Goal: Check status

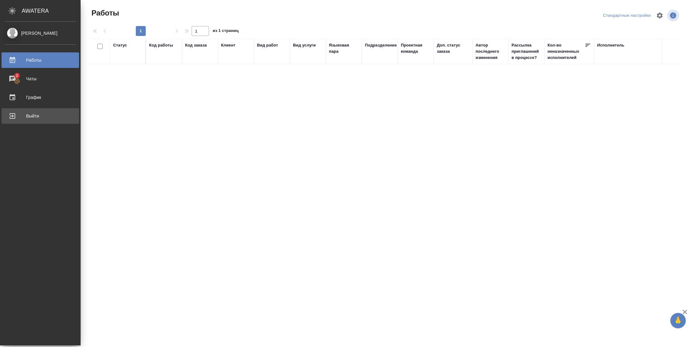
click at [31, 115] on div "Выйти" at bounding box center [40, 115] width 71 height 9
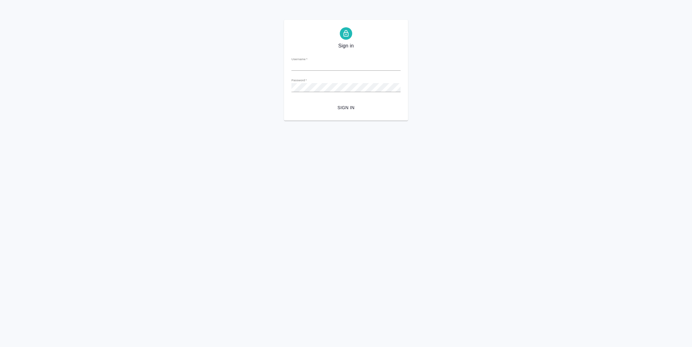
type input "[PERSON_NAME][EMAIL_ADDRESS][DOMAIN_NAME]"
click at [339, 108] on span "Sign in" at bounding box center [345, 108] width 99 height 8
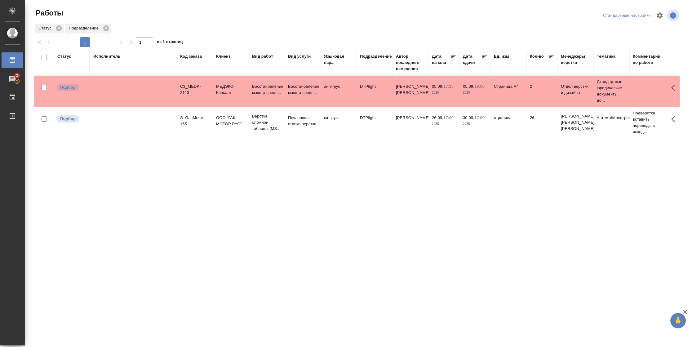
click at [62, 56] on div "Статус" at bounding box center [64, 56] width 14 height 6
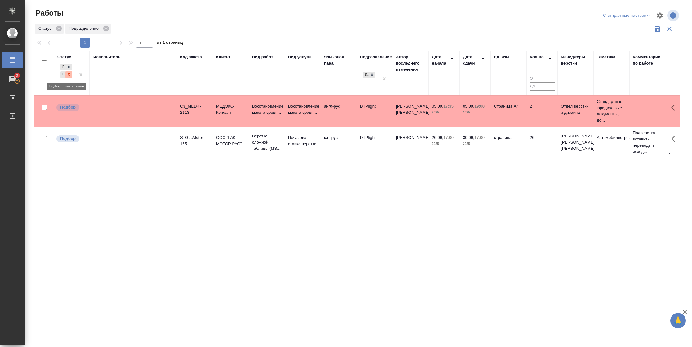
click at [67, 75] on icon at bounding box center [69, 74] width 4 height 4
click at [370, 75] on icon at bounding box center [372, 74] width 4 height 4
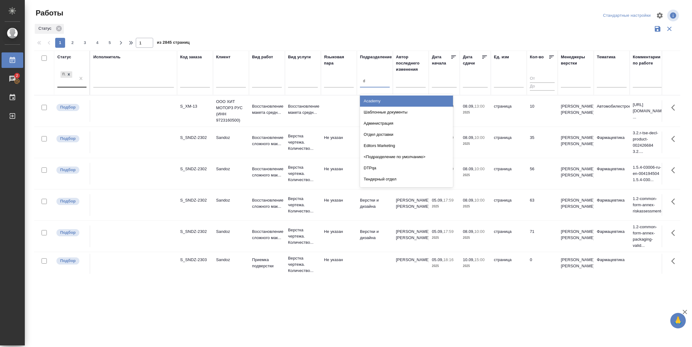
type input "dt"
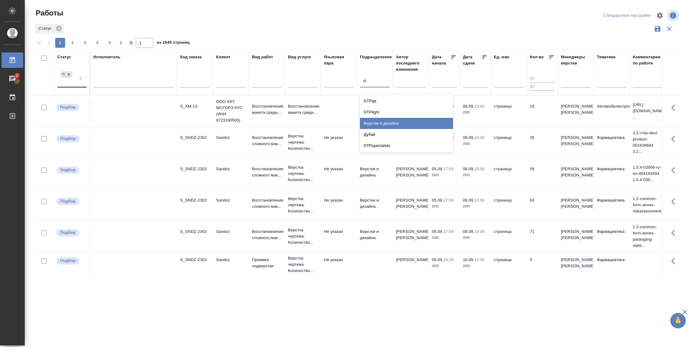
click at [392, 122] on div "Верстки и дизайна" at bounding box center [406, 123] width 93 height 11
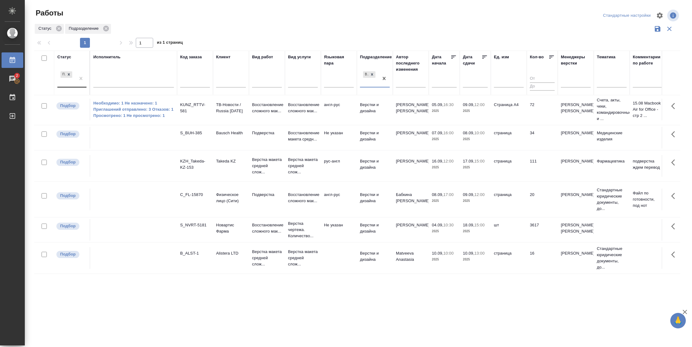
scroll to position [264, 0]
